Goal: Transaction & Acquisition: Purchase product/service

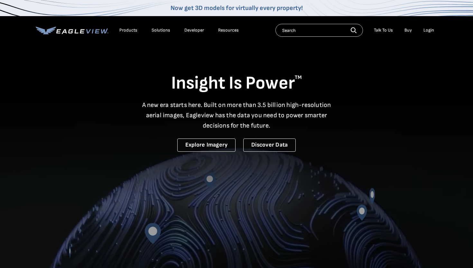
click at [426, 31] on div "Login" at bounding box center [429, 30] width 11 height 6
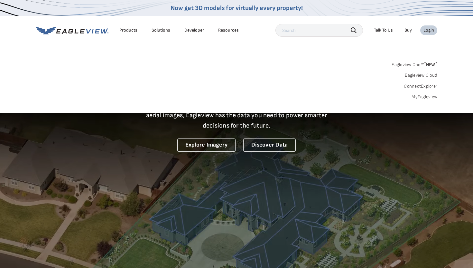
click at [414, 62] on link "Eagleview One™ * NEW *" at bounding box center [415, 63] width 46 height 7
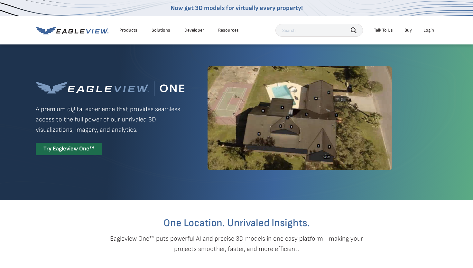
click at [427, 33] on div "Login" at bounding box center [429, 30] width 11 height 6
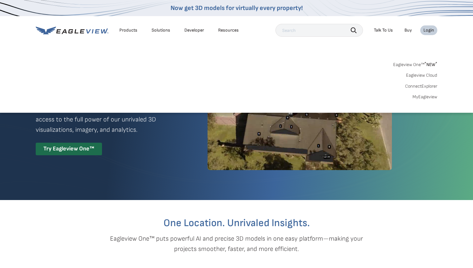
click at [427, 94] on link "MyEagleview" at bounding box center [425, 97] width 25 height 6
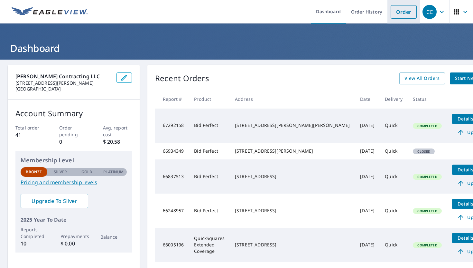
click at [399, 13] on link "Order" at bounding box center [404, 12] width 26 height 14
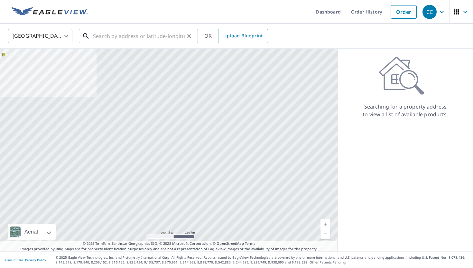
click at [147, 41] on input "text" at bounding box center [139, 36] width 92 height 18
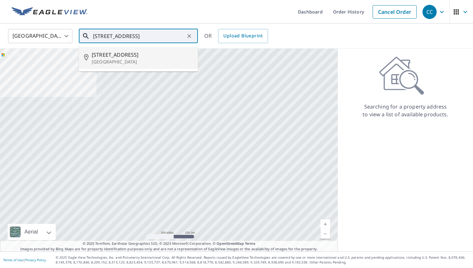
click at [143, 65] on li "201 S Main St Four Oaks, NC 27524" at bounding box center [138, 58] width 119 height 22
type input "201 S Main St Four Oaks, NC 27524"
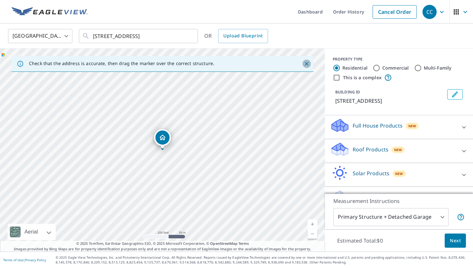
click at [306, 63] on icon "Close" at bounding box center [307, 64] width 6 height 6
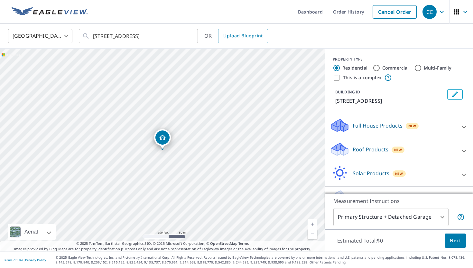
click at [443, 218] on body "CC CC Dashboard Order History Cancel Order CC United States US ​ 201 S Main St …" at bounding box center [236, 134] width 473 height 268
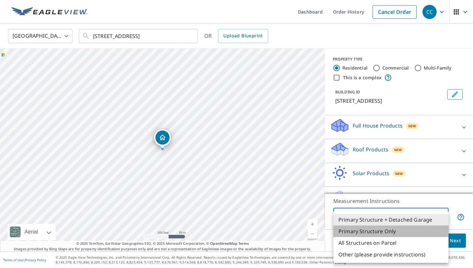
click at [411, 232] on li "Primary Structure Only" at bounding box center [390, 231] width 115 height 12
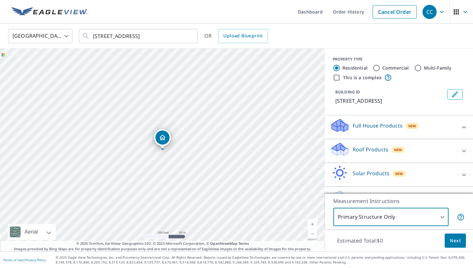
click at [415, 214] on body "CC CC Dashboard Order History Cancel Order CC United States US ​ 201 S Main St …" at bounding box center [236, 134] width 473 height 268
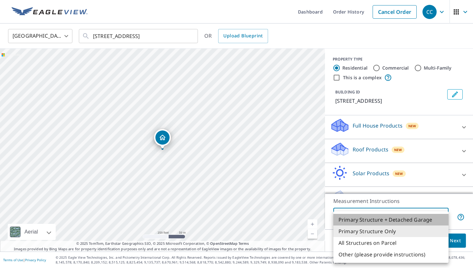
click at [370, 219] on li "Primary Structure + Detached Garage" at bounding box center [390, 220] width 115 height 12
type input "1"
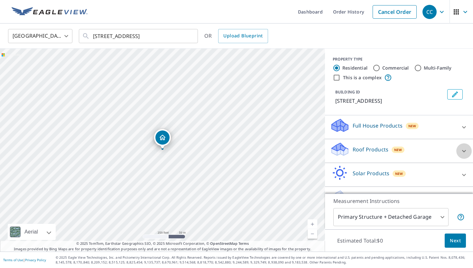
click at [464, 149] on icon at bounding box center [464, 151] width 8 height 8
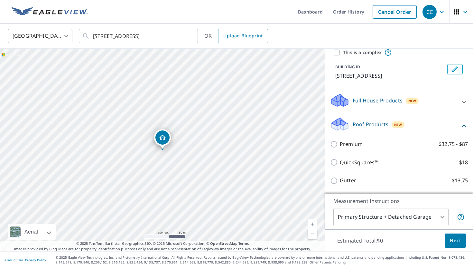
scroll to position [29, 0]
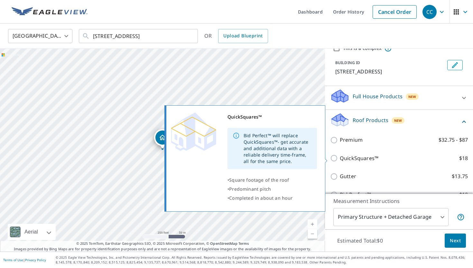
click at [433, 162] on label "QuickSquares™ $18" at bounding box center [404, 158] width 128 height 8
click at [340, 162] on input "QuickSquares™ $18" at bounding box center [335, 158] width 10 height 8
checkbox input "true"
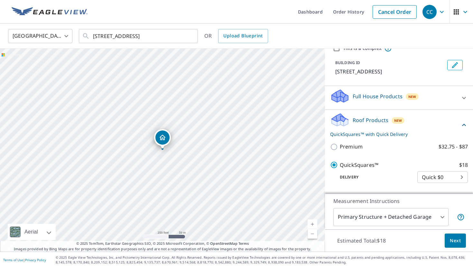
click at [449, 240] on button "Next" at bounding box center [455, 240] width 21 height 14
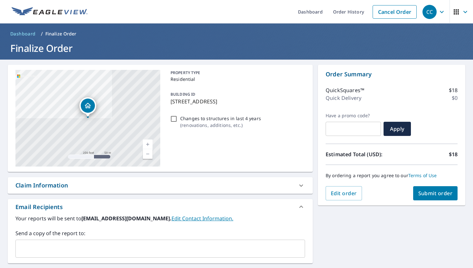
click at [429, 197] on button "Submit order" at bounding box center [435, 193] width 45 height 14
